Goal: Navigation & Orientation: Find specific page/section

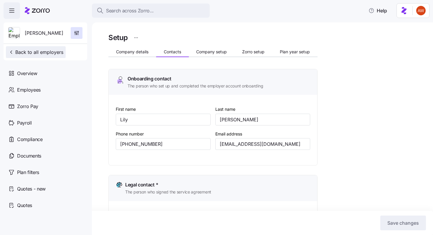
scroll to position [314, 0]
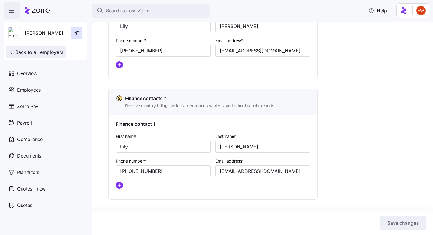
click at [43, 49] on span "Back to all employers" at bounding box center [35, 52] width 55 height 7
